Goal: Task Accomplishment & Management: Manage account settings

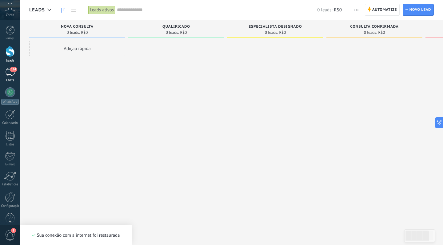
click at [13, 72] on div "114" at bounding box center [10, 72] width 10 height 9
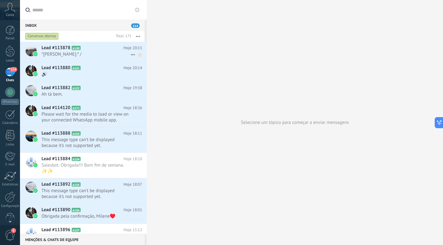
click at [67, 54] on span "*[PERSON_NAME]:* /" at bounding box center [86, 54] width 89 height 6
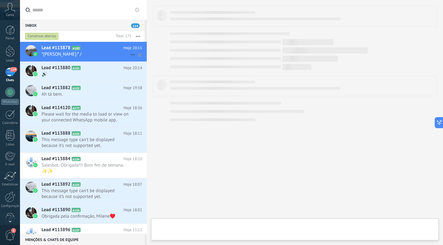
click at [85, 51] on div "Lead #113878 A100 Hoje 20:15 *[PERSON_NAME]:* /" at bounding box center [94, 51] width 105 height 19
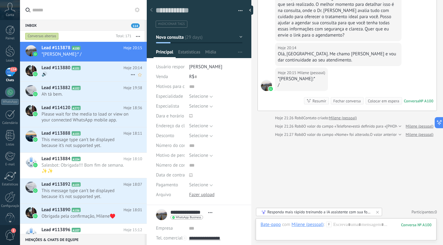
scroll to position [1860, 0]
click at [62, 74] on span "🔊" at bounding box center [86, 74] width 89 height 6
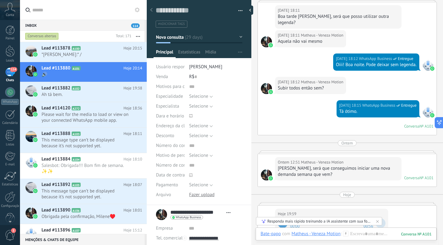
scroll to position [807, 0]
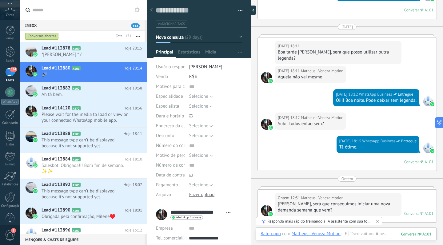
click at [252, 10] on div at bounding box center [251, 10] width 9 height 9
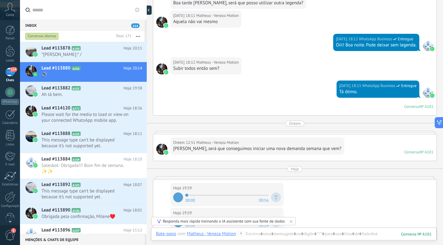
type textarea "**********"
click at [9, 34] on div at bounding box center [10, 30] width 9 height 9
